Goal: Find contact information: Find contact information

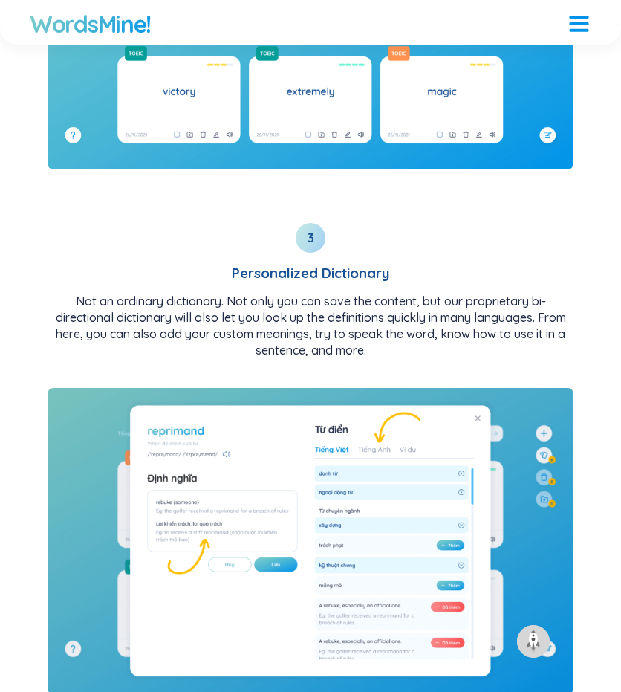
scroll to position [4758, 0]
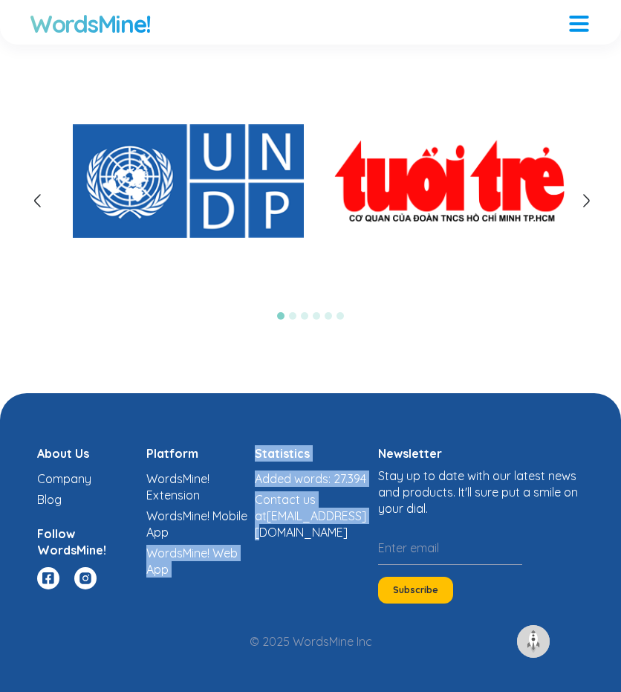
drag, startPoint x: 254, startPoint y: 530, endPoint x: 362, endPoint y: 533, distance: 107.8
click at [360, 534] on div "About Us Company Blog Follow WordsMine! Platform WordsMine! Extension WordsMine…" at bounding box center [311, 524] width 562 height 158
click at [366, 531] on div "About Us Company Blog Follow WordsMine! Platform WordsMine! Extension WordsMine…" at bounding box center [311, 524] width 562 height 158
drag, startPoint x: 247, startPoint y: 533, endPoint x: 362, endPoint y: 536, distance: 115.2
click at [362, 536] on div "About Us Company Blog Follow WordsMine! Platform WordsMine! Extension WordsMine…" at bounding box center [311, 524] width 562 height 158
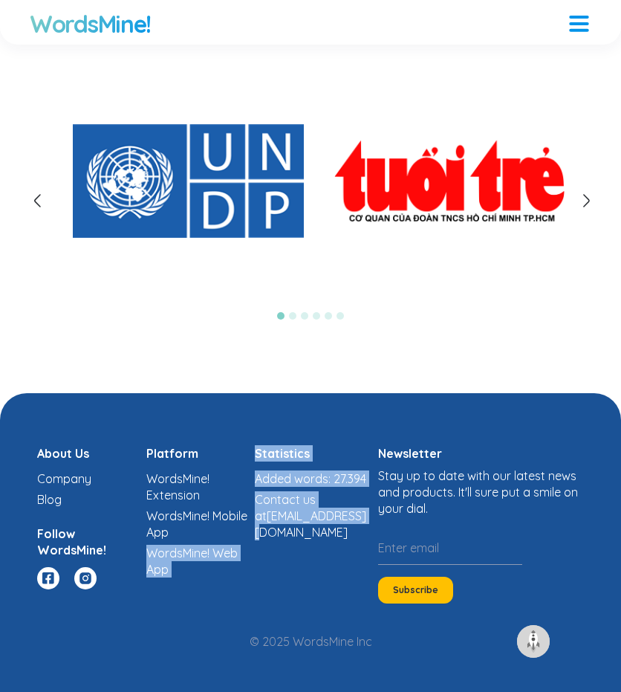
click at [358, 535] on link "Contact us at [EMAIL_ADDRESS][DOMAIN_NAME]" at bounding box center [310, 516] width 111 height 48
click at [334, 561] on div "Statistics Added words: 27.394 Contact us at [EMAIL_ADDRESS][DOMAIN_NAME]" at bounding box center [310, 524] width 111 height 158
drag, startPoint x: 251, startPoint y: 531, endPoint x: 316, endPoint y: 534, distance: 64.7
click at [352, 534] on div "About Us Company Blog Follow WordsMine! Platform WordsMine! Extension WordsMine…" at bounding box center [311, 524] width 562 height 158
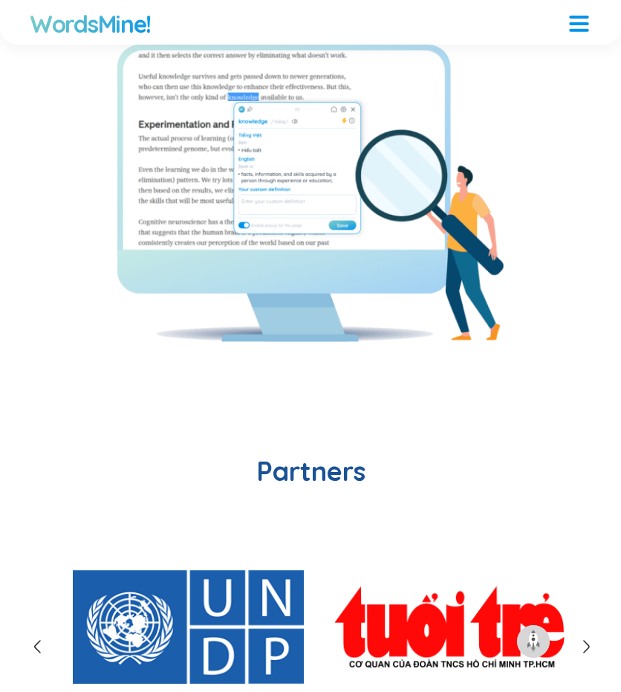
scroll to position [4609, 0]
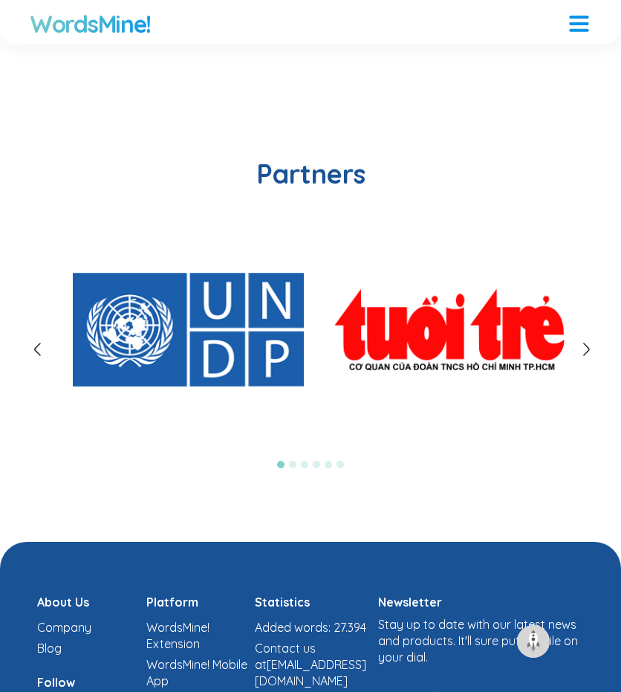
click at [453, 491] on section "Partners 1 2 3 4 5 6" at bounding box center [310, 319] width 621 height 445
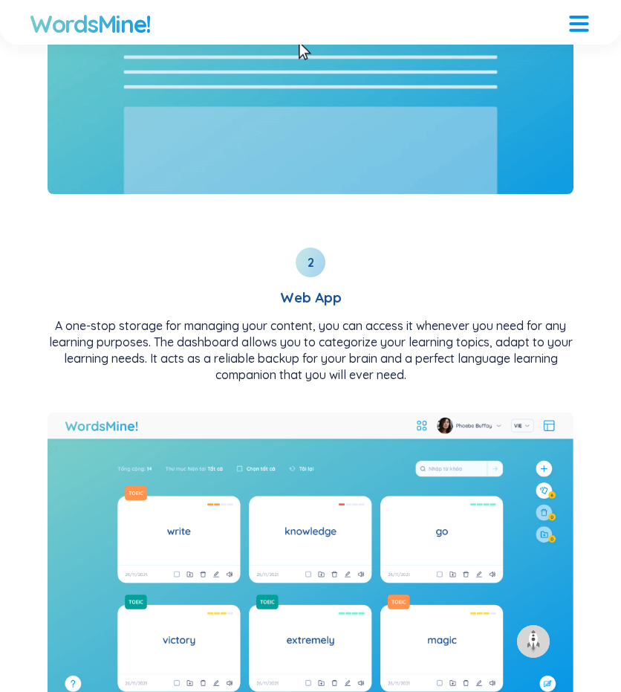
scroll to position [4758, 0]
